Goal: Task Accomplishment & Management: Use online tool/utility

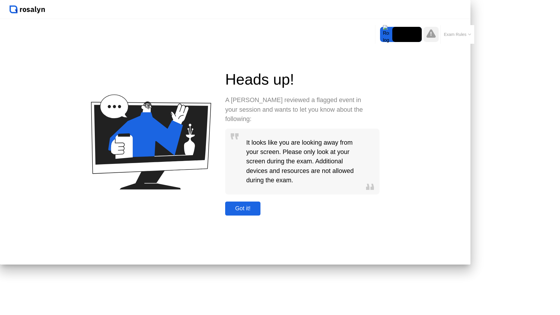
click at [259, 212] on div "Got it!" at bounding box center [243, 208] width 32 height 7
click div "Got it!"
click at [259, 212] on div "Got it!" at bounding box center [243, 208] width 32 height 7
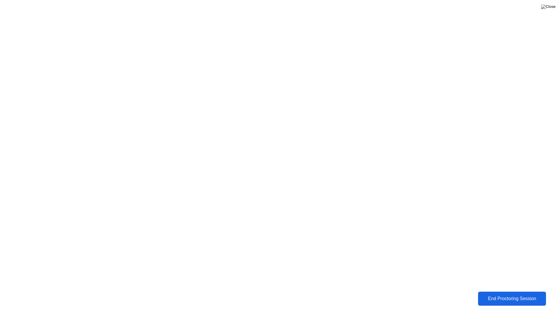
click at [517, 299] on div "End Proctoring Session" at bounding box center [512, 298] width 64 height 5
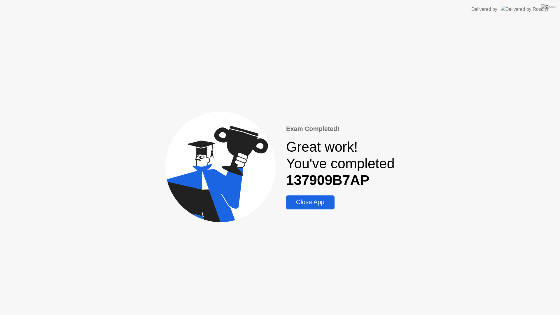
click at [319, 203] on div "Close App" at bounding box center [310, 202] width 45 height 7
